Goal: Use online tool/utility

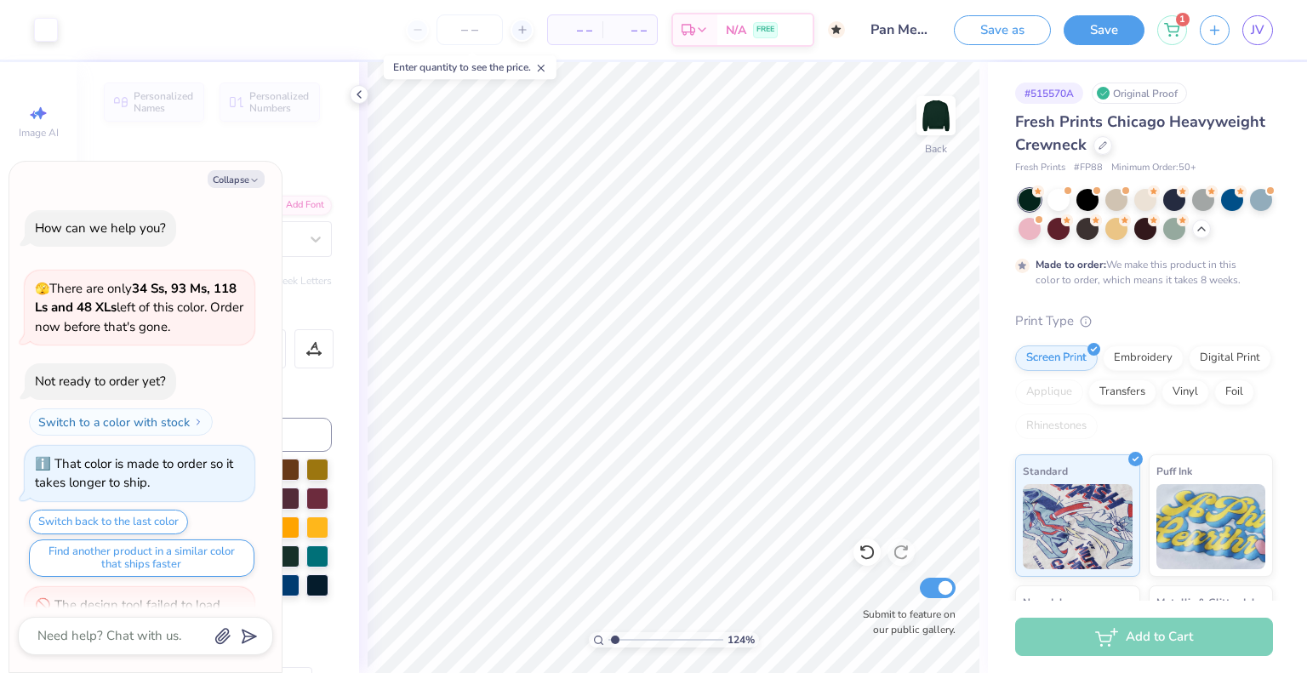
scroll to position [248, 0]
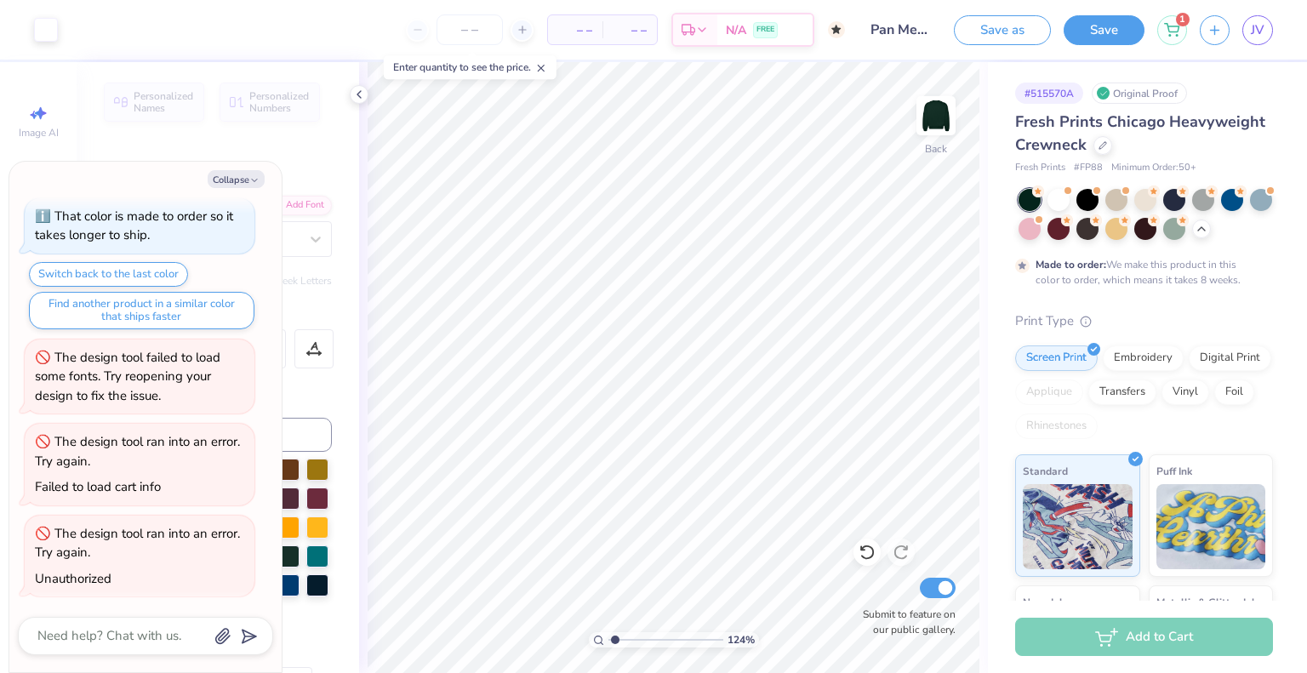
type input "1.23996556712332"
type textarea "x"
type input "1.23996556712332"
type textarea "x"
type input "1.23996556712332"
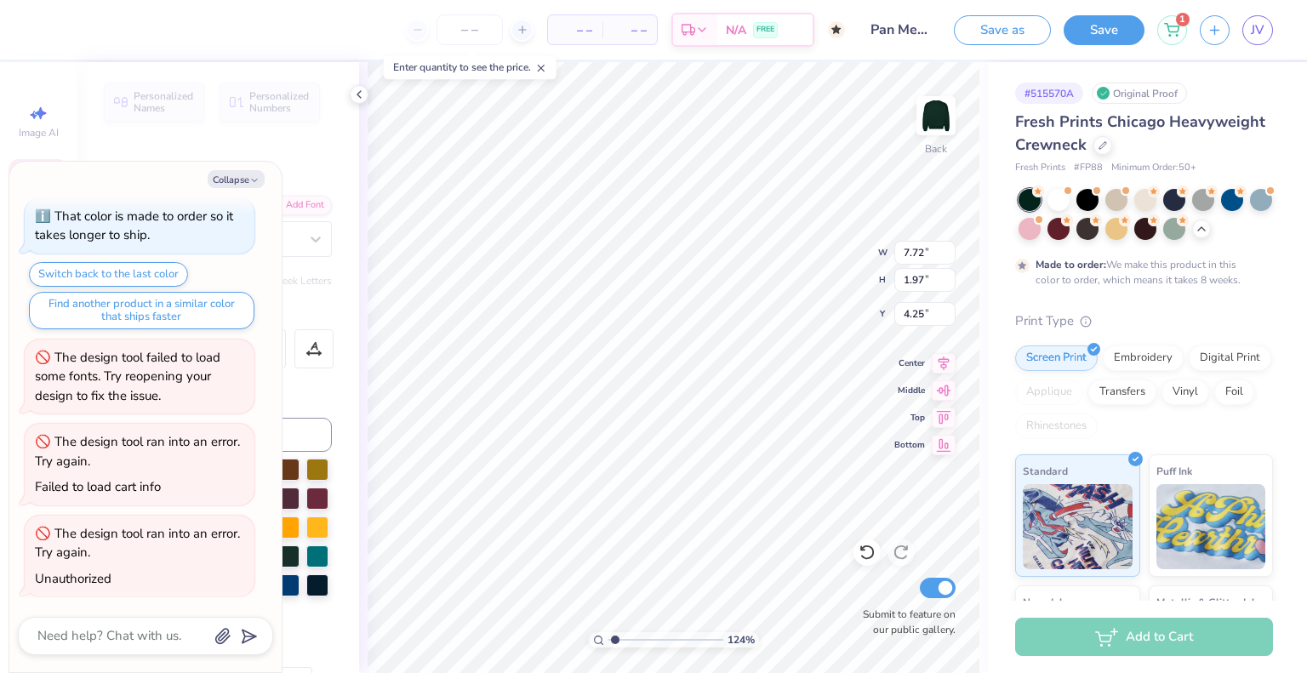
type textarea "x"
type input "1.23996556712332"
type textarea "x"
type input "1.23996556712332"
type textarea "x"
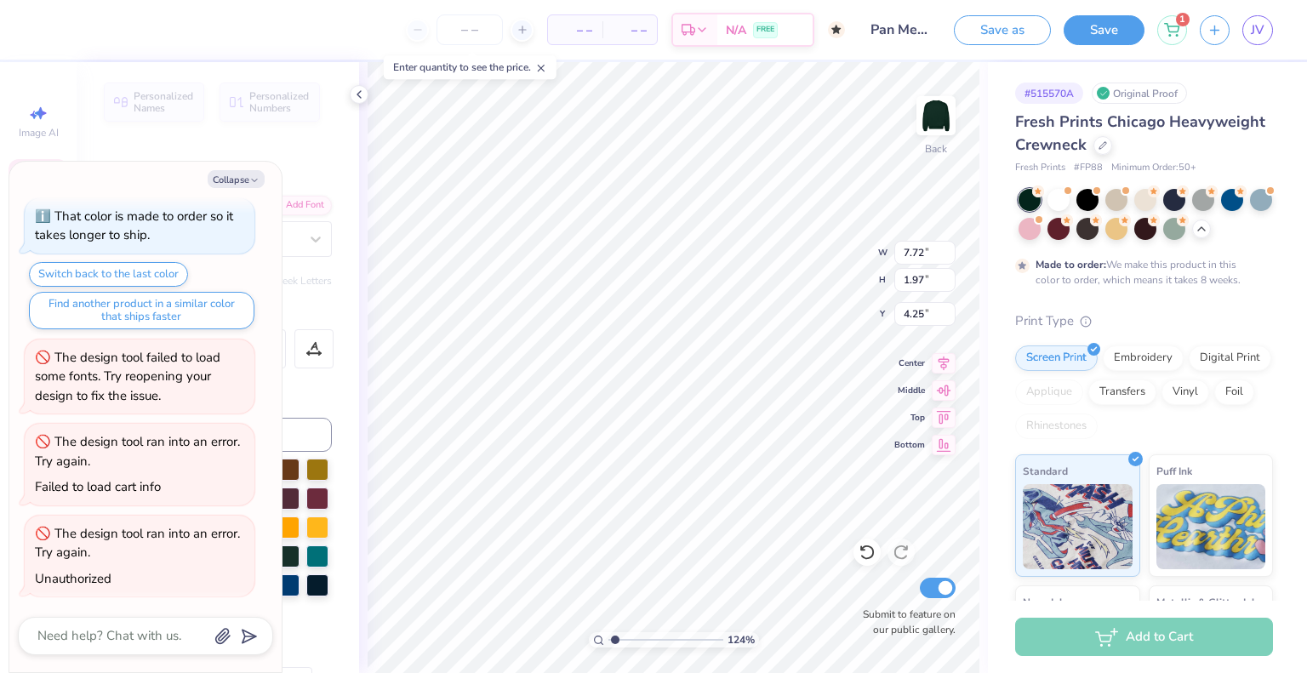
type input "1.23996556712332"
type textarea "x"
type input "4.36"
type input "1.23996556712332"
type textarea "x"
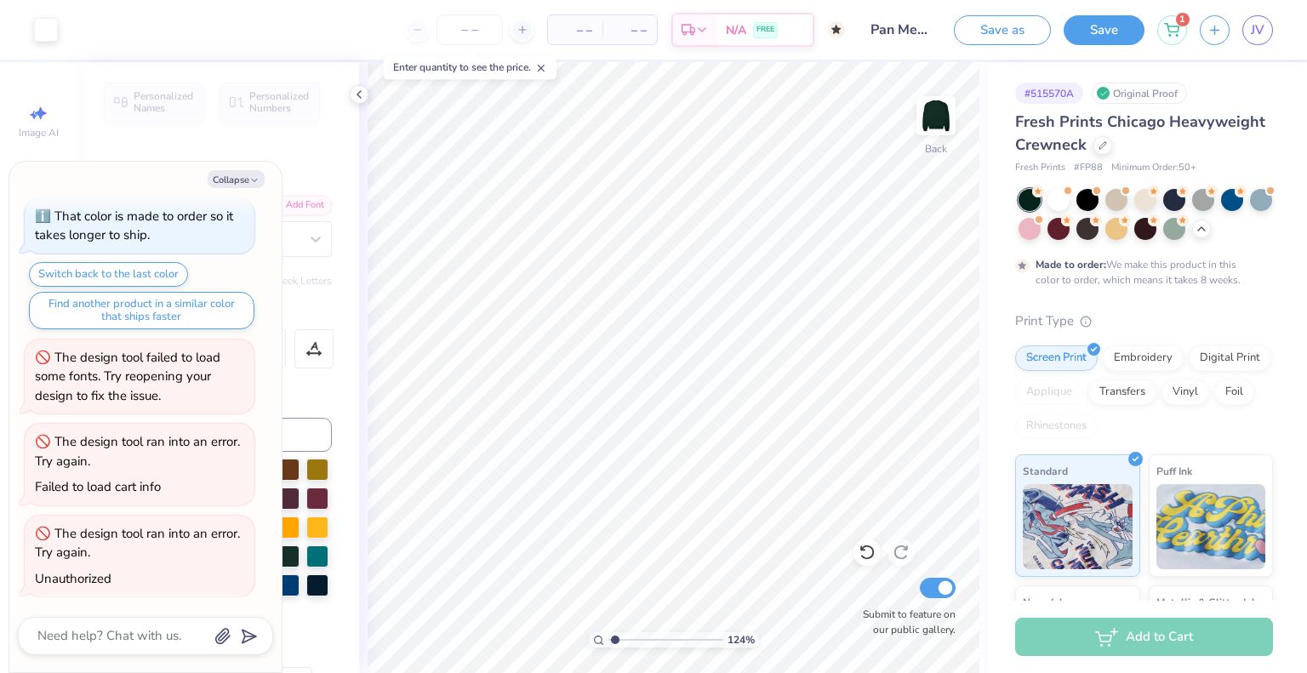
click at [1249, 332] on div "Print Type Screen Print Embroidery Digital Print Applique Transfers Vinyl Foil …" at bounding box center [1144, 575] width 258 height 528
type input "1.23996556712332"
type textarea "x"
type input "1.23996556712332"
type textarea "x"
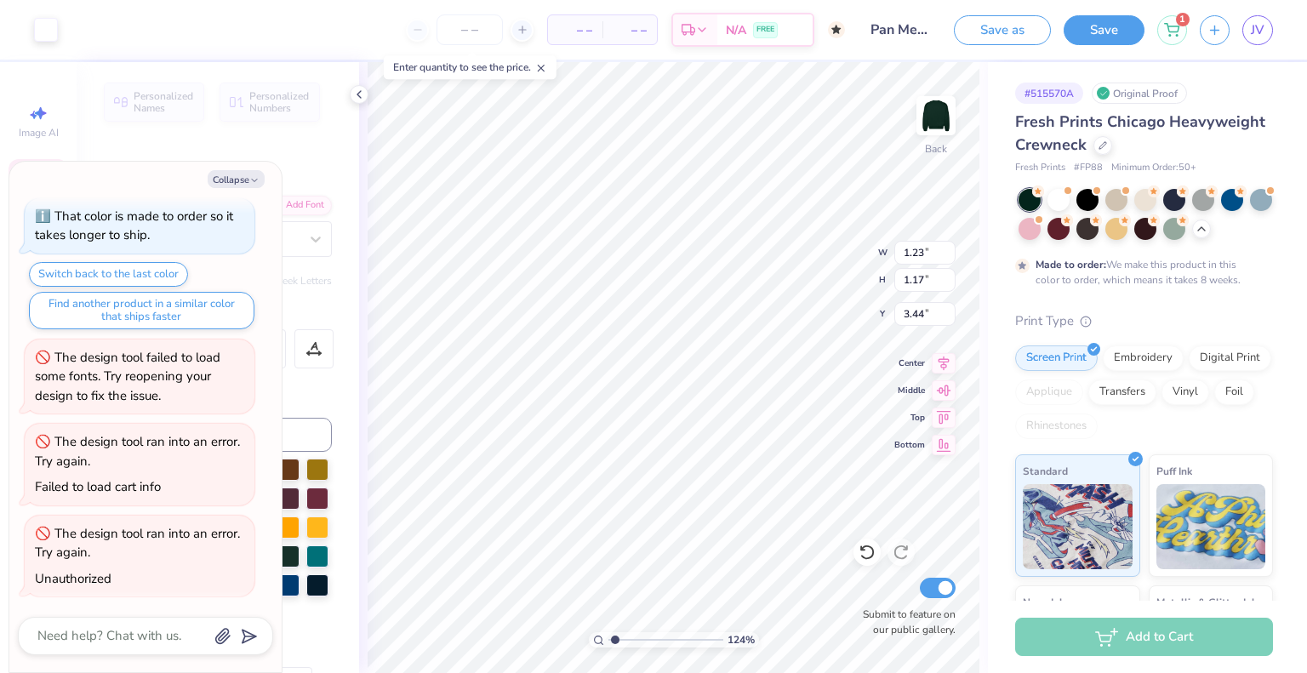
type input "1.23996556712332"
type textarea "x"
